Goal: Communication & Community: Participate in discussion

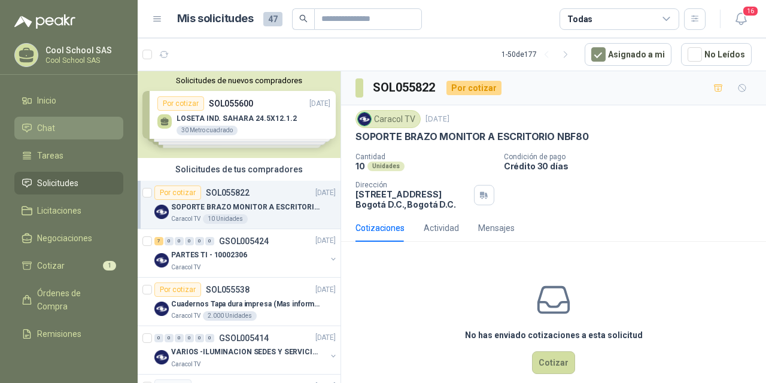
click at [39, 130] on span "Chat" at bounding box center [46, 127] width 18 height 13
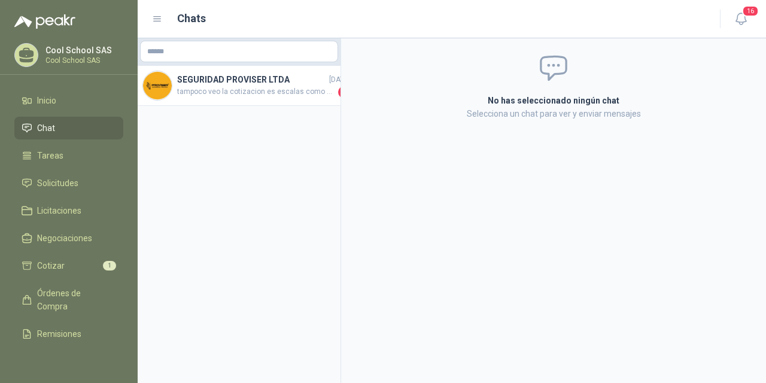
drag, startPoint x: 341, startPoint y: 178, endPoint x: 398, endPoint y: 181, distance: 57.5
click at [428, 180] on div "No has seleccionado ningún chat Selecciona un chat para ver y enviar mensajes" at bounding box center [553, 210] width 425 height 345
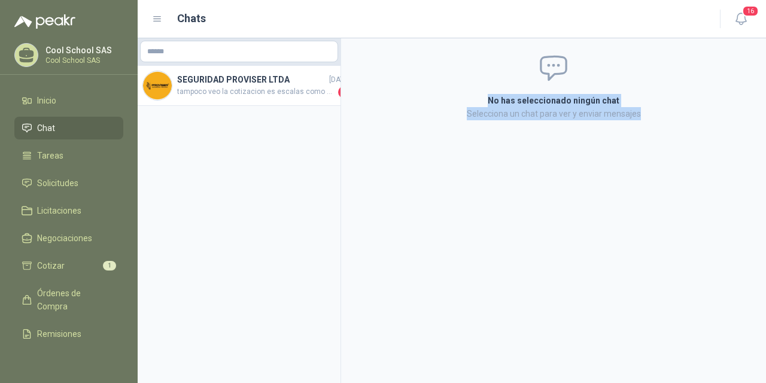
scroll to position [0, 10]
drag, startPoint x: 342, startPoint y: 182, endPoint x: 262, endPoint y: 184, distance: 79.6
click at [262, 184] on div "SEGURIDAD PROVISER LTDA [DATE] tampoco veo la cotizacion es escalas como se sol…" at bounding box center [452, 210] width 628 height 345
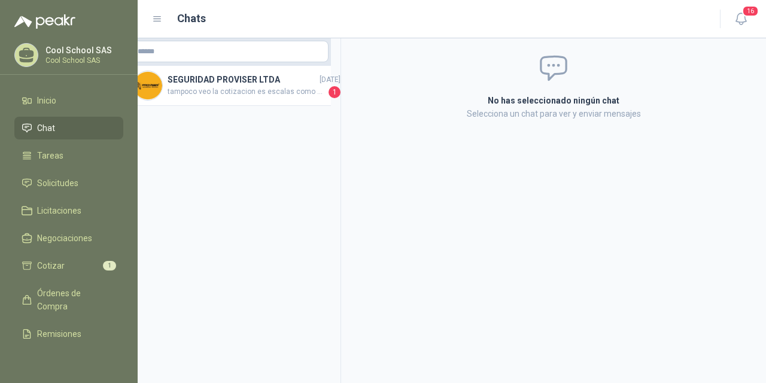
drag, startPoint x: 339, startPoint y: 115, endPoint x: 258, endPoint y: 119, distance: 81.5
click at [258, 119] on aside "SEGURIDAD PROVISER LTDA [DATE] tampoco veo la cotizacion es escalas como se sol…" at bounding box center [239, 210] width 203 height 345
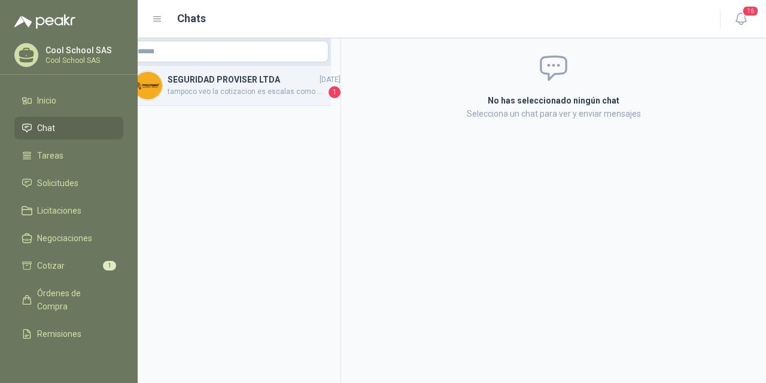
click at [280, 98] on span "tampoco veo la cotizacion es escalas como se solcito" at bounding box center [247, 92] width 159 height 12
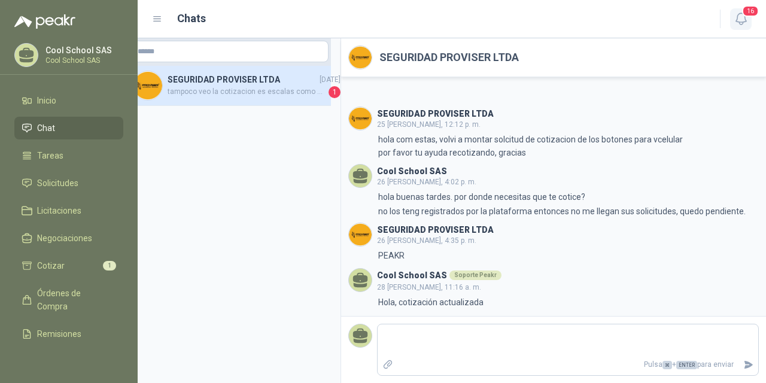
click at [748, 10] on span "16" at bounding box center [750, 10] width 17 height 11
